Goal: Information Seeking & Learning: Learn about a topic

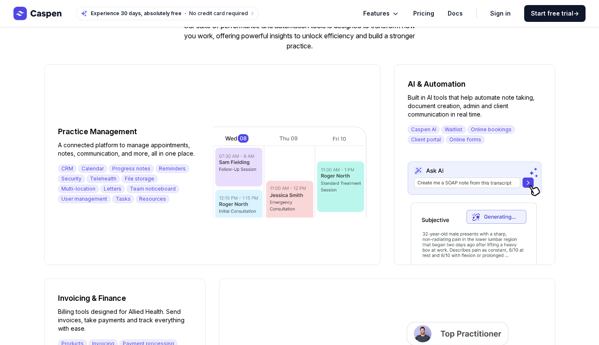
scroll to position [702, 0]
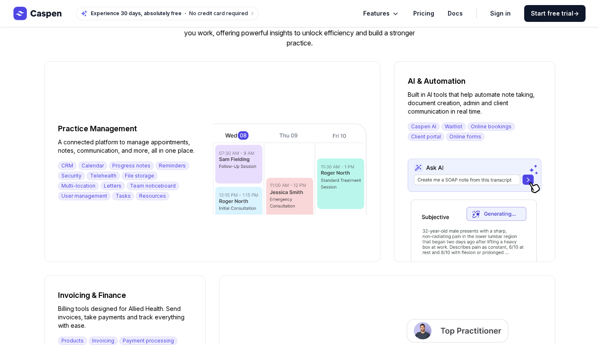
click at [382, 16] on span "Features" at bounding box center [376, 13] width 26 height 10
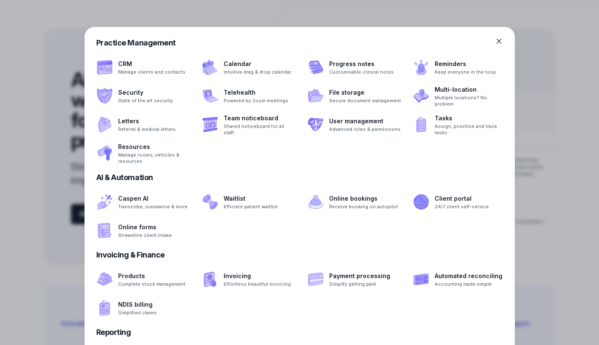
scroll to position [0, 0]
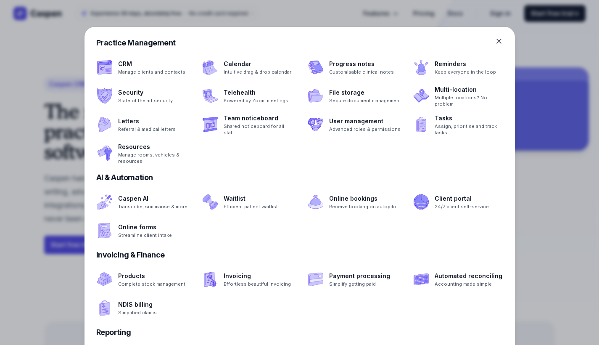
click at [270, 237] on div "Caspen AI Transcribe, summarise & more Waitlist Efficient patient waitlist Onli…" at bounding box center [300, 216] width 431 height 56
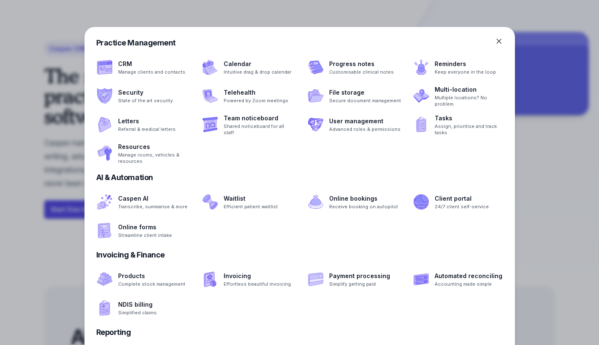
scroll to position [49, 0]
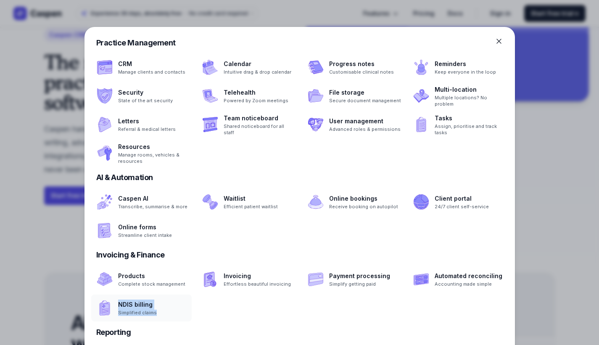
drag, startPoint x: 140, startPoint y: 324, endPoint x: 144, endPoint y: 294, distance: 30.2
click at [143, 294] on div "Practice Management CRM Manage clients and contacts Calendar Intuitive drag & d…" at bounding box center [300, 201] width 431 height 348
drag, startPoint x: 355, startPoint y: 44, endPoint x: 339, endPoint y: 31, distance: 20.6
click at [339, 31] on div "Practice Management CRM Manage clients and contacts Calendar Intuitive drag & d…" at bounding box center [300, 201] width 431 height 348
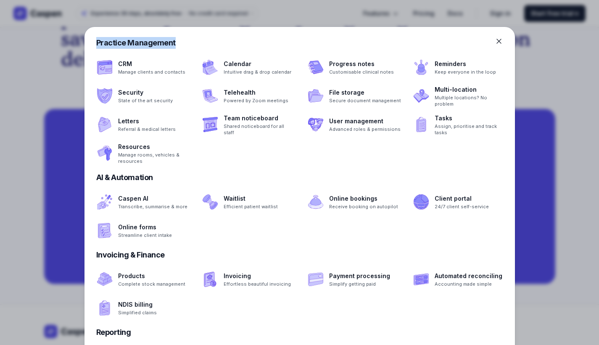
scroll to position [2169, 0]
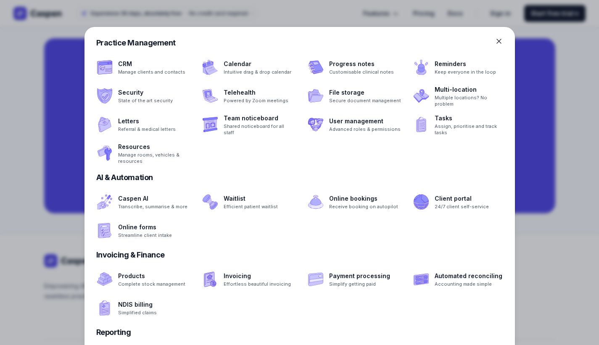
click at [229, 162] on div "CRM Manage clients and contacts Calendar Intuitive drag & drop calendar Progres…" at bounding box center [300, 110] width 431 height 113
click at [158, 205] on span at bounding box center [141, 201] width 101 height 27
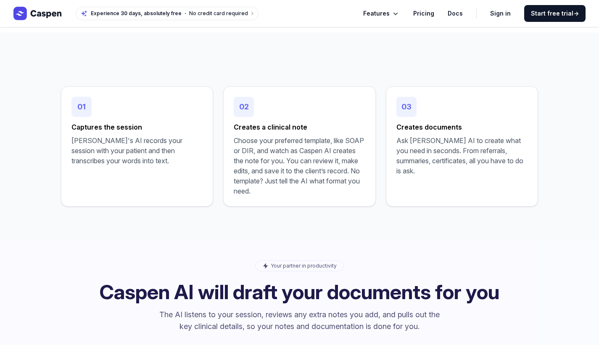
scroll to position [316, 0]
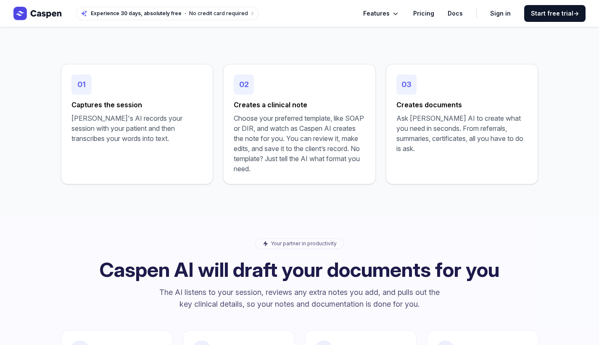
click at [390, 12] on span "Features" at bounding box center [376, 13] width 26 height 10
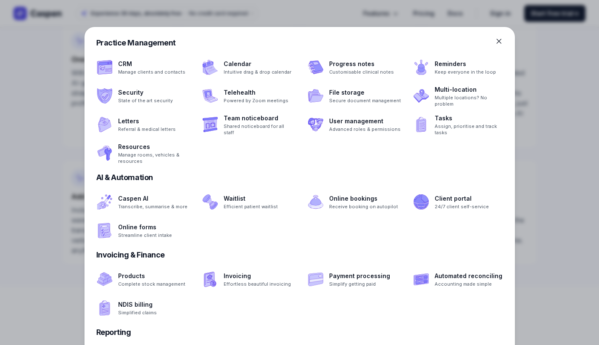
scroll to position [662, 0]
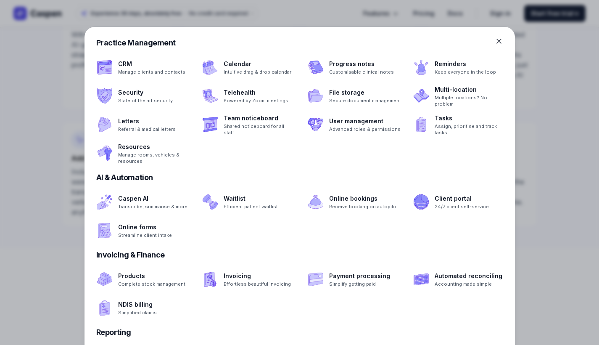
click at [116, 331] on div "Reporting" at bounding box center [299, 332] width 407 height 12
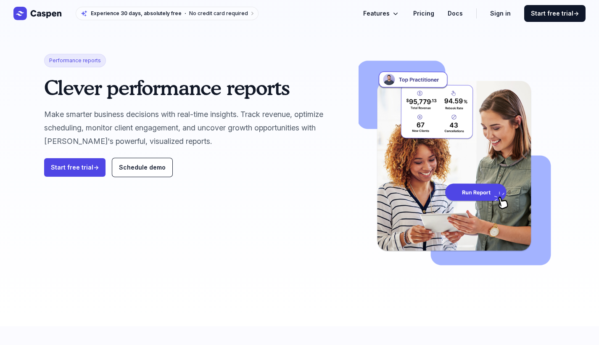
click at [396, 11] on button "Features" at bounding box center [381, 13] width 37 height 10
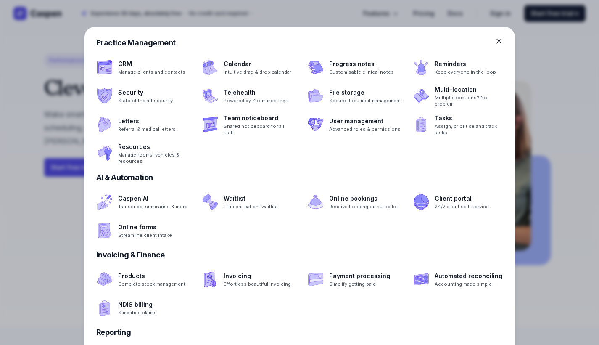
click at [515, 319] on div at bounding box center [299, 172] width 599 height 345
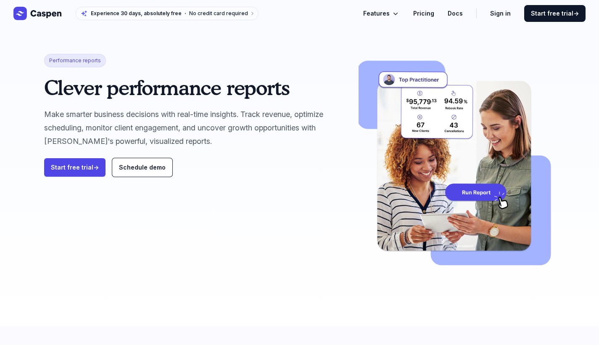
click at [432, 13] on link "Pricing" at bounding box center [423, 13] width 21 height 10
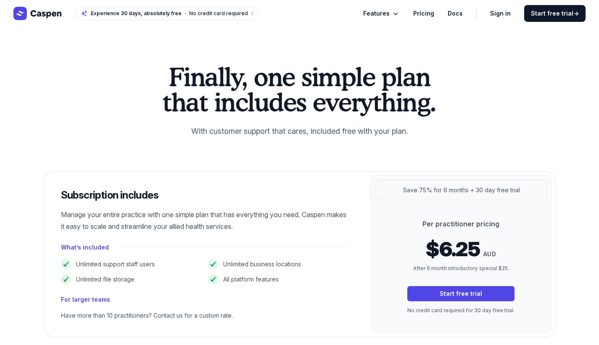
click at [386, 16] on span "Features" at bounding box center [376, 13] width 26 height 10
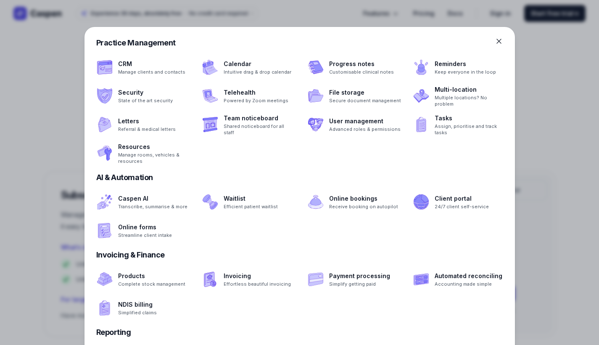
click at [499, 40] on icon at bounding box center [499, 41] width 8 height 8
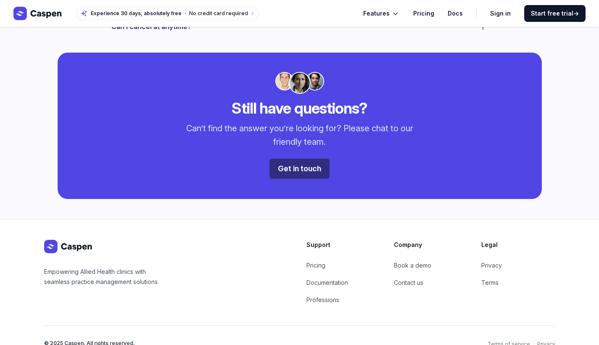
scroll to position [708, 0]
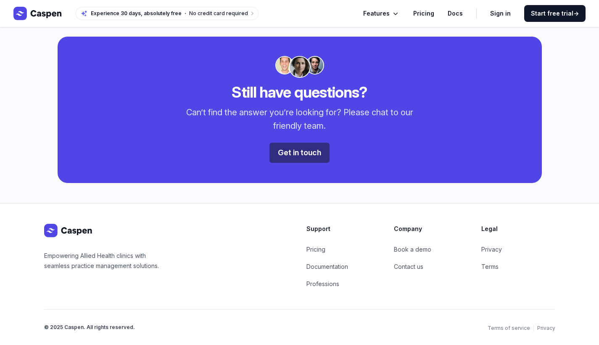
click at [328, 284] on link "Professions" at bounding box center [323, 283] width 33 height 7
